Goal: Transaction & Acquisition: Purchase product/service

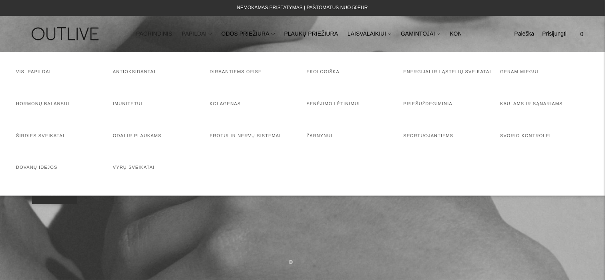
click at [209, 34] on icon at bounding box center [210, 33] width 3 height 3
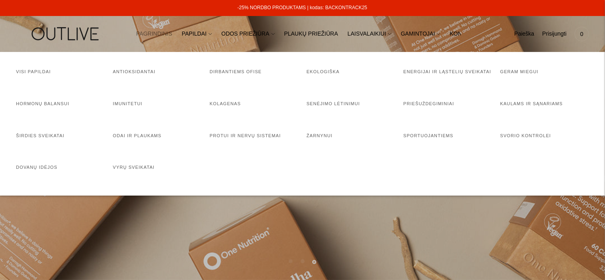
click at [378, 20] on nav "PAGRINDINIS PAPILDAI Visi papildai Antioksidantai Dirbantiems ofise Ekologiška …" at bounding box center [302, 34] width 333 height 28
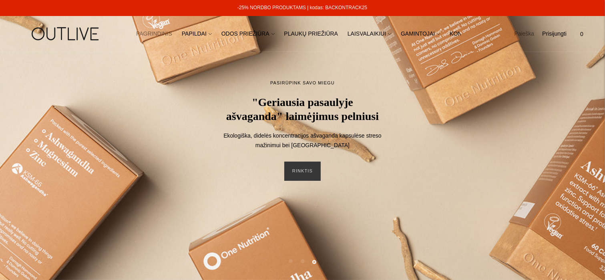
click at [523, 36] on link "Paieška" at bounding box center [524, 34] width 20 height 18
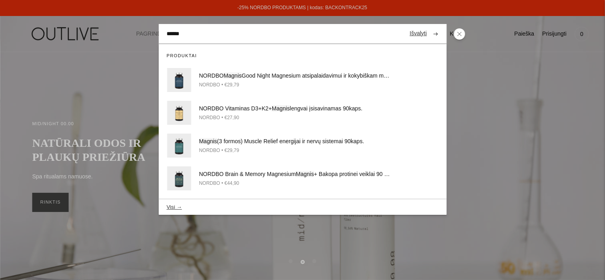
type input "******"
click at [428, 26] on button "submit" at bounding box center [435, 34] width 14 height 16
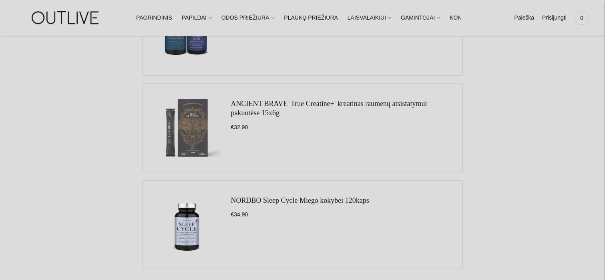
scroll to position [1001, 0]
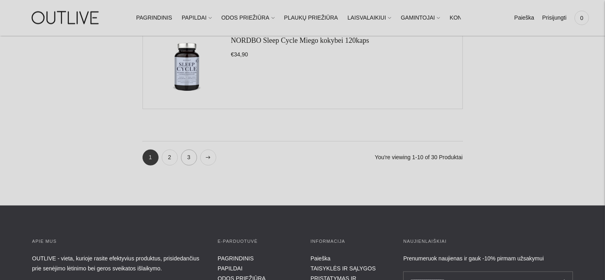
drag, startPoint x: 170, startPoint y: 156, endPoint x: 187, endPoint y: 156, distance: 17.6
click at [170, 156] on link "2" at bounding box center [170, 158] width 16 height 16
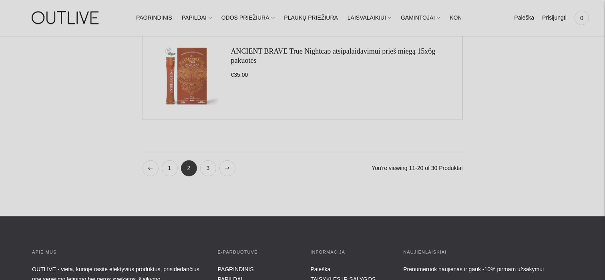
scroll to position [1001, 0]
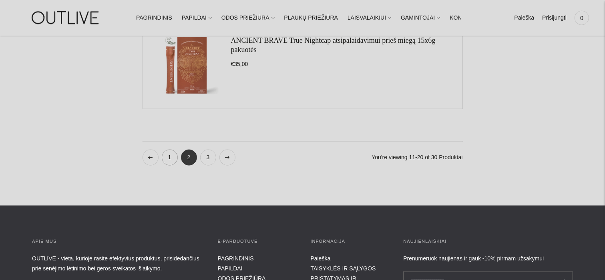
click at [171, 159] on link "1" at bounding box center [170, 158] width 16 height 16
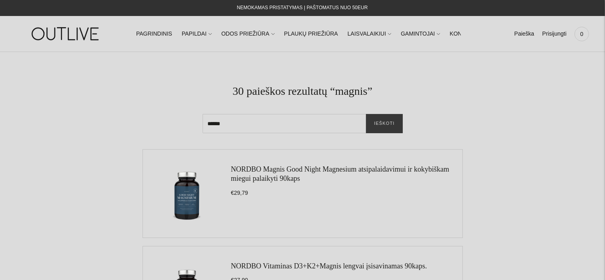
click at [241, 177] on link "NORDBO Magnis Good Night Magnesium atsipalaidavimui ir kokybiškam miegui palaik…" at bounding box center [340, 173] width 218 height 17
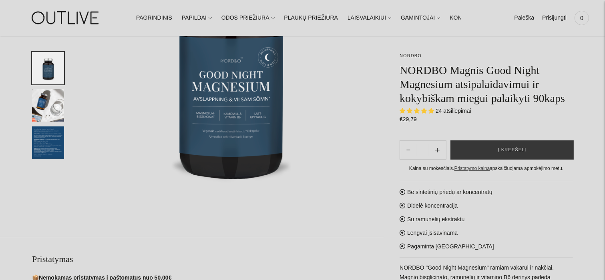
scroll to position [160, 0]
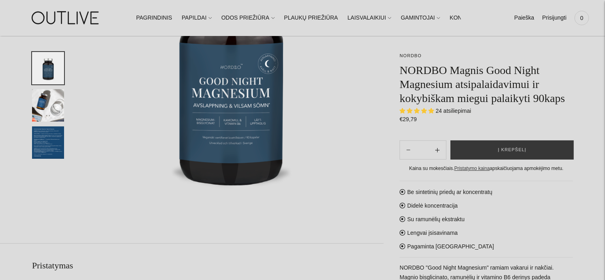
click at [439, 151] on icon "Subtract product quantity" at bounding box center [437, 150] width 4 height 4
type input "**"
click at [40, 143] on img "Translation missing: en.general.accessibility.image_thumbail" at bounding box center [48, 142] width 32 height 32
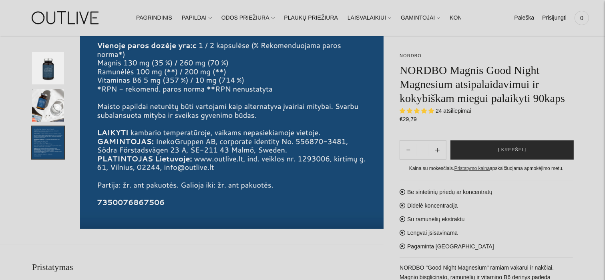
click at [535, 155] on button "Į krepšelį" at bounding box center [511, 149] width 123 height 19
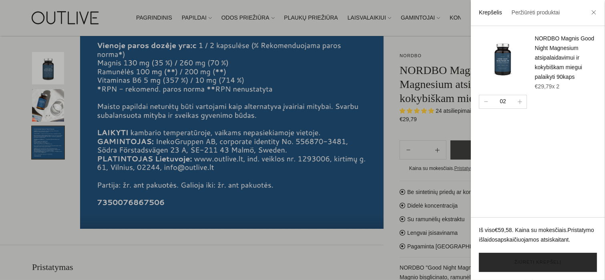
click at [551, 265] on link "Žiūrėti krepšelį" at bounding box center [538, 262] width 118 height 19
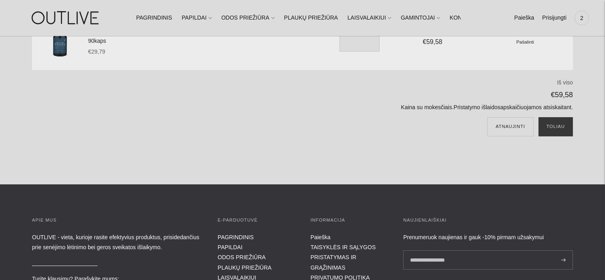
scroll to position [80, 0]
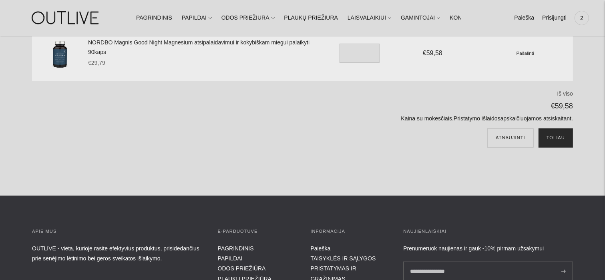
click at [556, 139] on button "Toliau" at bounding box center [555, 137] width 34 height 19
